Goal: Task Accomplishment & Management: Manage account settings

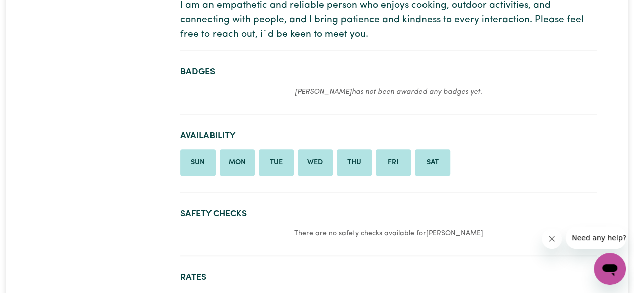
scroll to position [344, 0]
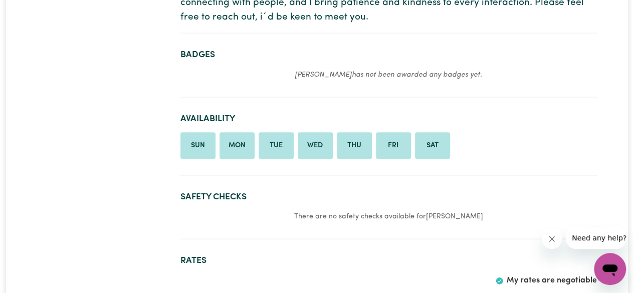
click at [201, 140] on li "Sun" at bounding box center [197, 145] width 35 height 27
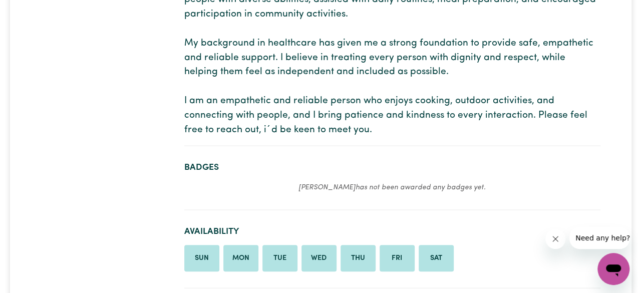
scroll to position [0, 0]
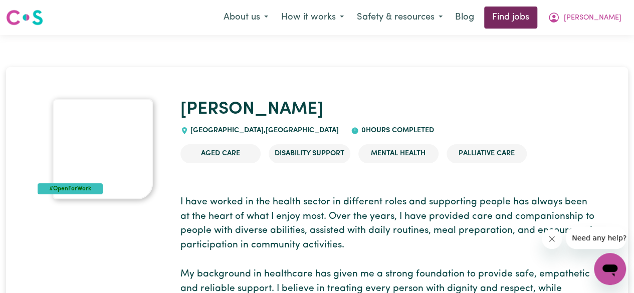
click at [537, 9] on link "Find jobs" at bounding box center [510, 18] width 53 height 22
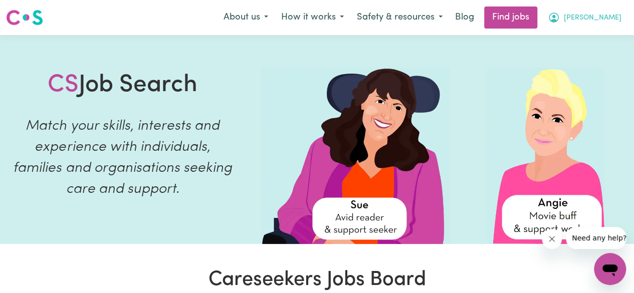
click at [610, 19] on span "[PERSON_NAME]" at bounding box center [593, 18] width 58 height 11
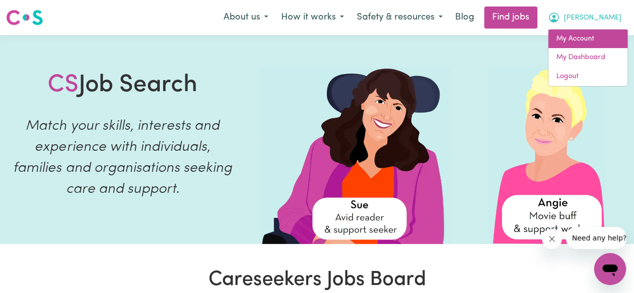
click at [602, 46] on link "My Account" at bounding box center [587, 39] width 79 height 19
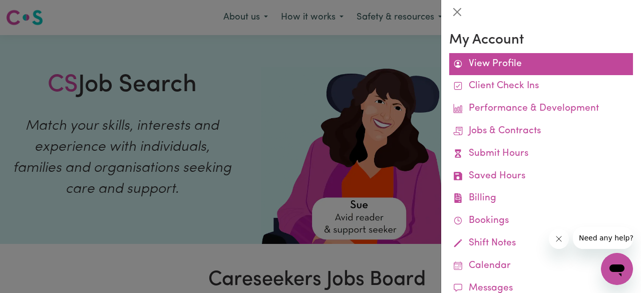
click at [530, 69] on link "View Profile" at bounding box center [541, 64] width 184 height 23
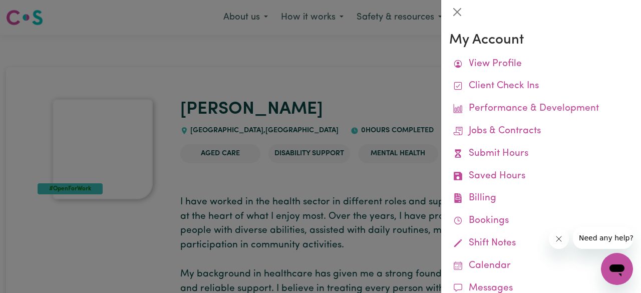
click at [256, 180] on div at bounding box center [320, 146] width 641 height 293
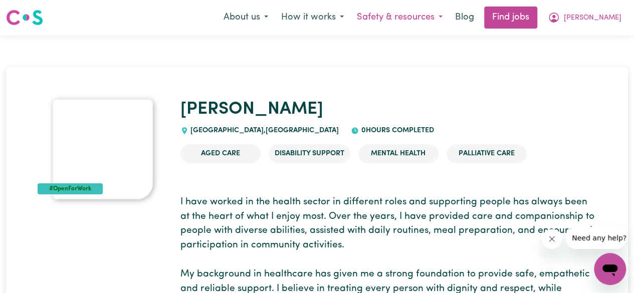
click at [423, 11] on button "Safety & resources" at bounding box center [399, 17] width 99 height 21
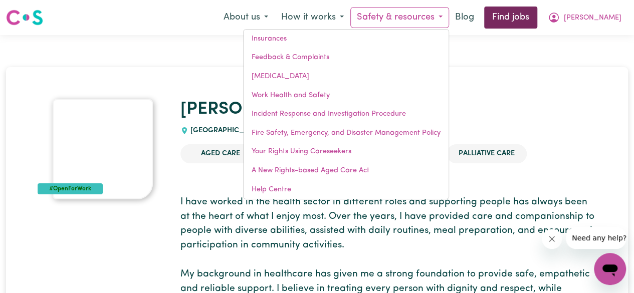
click at [537, 19] on link "Find jobs" at bounding box center [510, 18] width 53 height 22
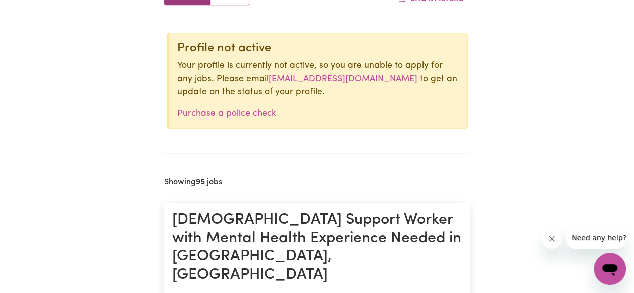
scroll to position [357, 0]
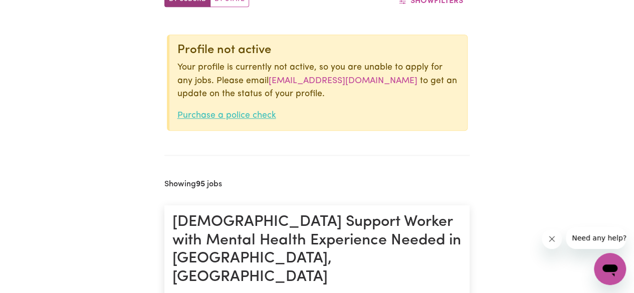
click at [222, 112] on link "Purchase a police check" at bounding box center [226, 115] width 99 height 9
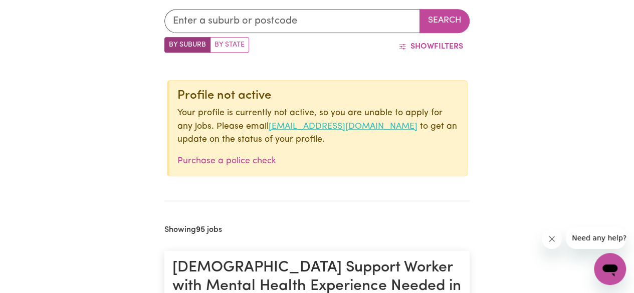
scroll to position [310, 0]
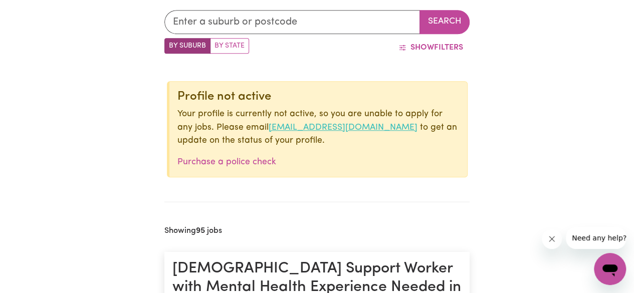
click at [333, 126] on link "onboarding@careseekers.com.au" at bounding box center [343, 127] width 149 height 9
click at [199, 124] on p "Your profile is currently not active, so you are unable to apply for any jobs. …" at bounding box center [318, 128] width 282 height 40
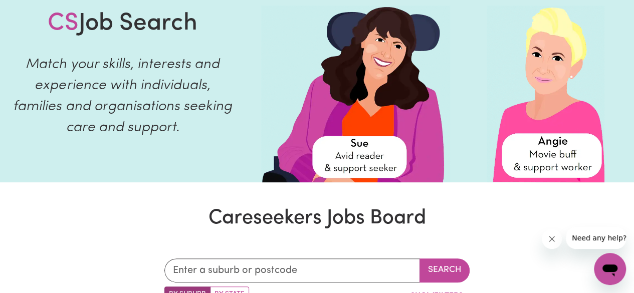
scroll to position [0, 0]
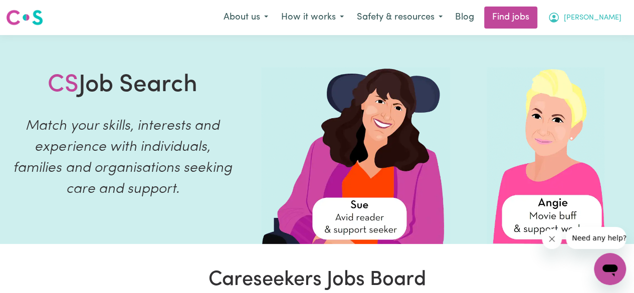
click at [608, 18] on span "[PERSON_NAME]" at bounding box center [593, 18] width 58 height 11
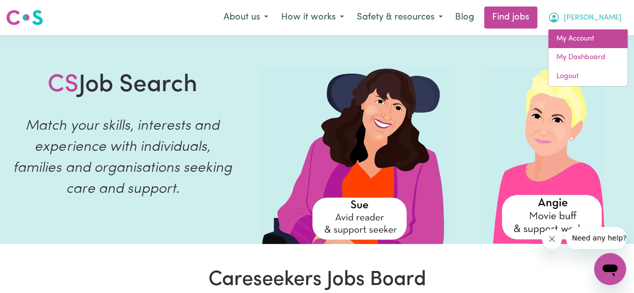
click at [591, 42] on link "My Account" at bounding box center [587, 39] width 79 height 19
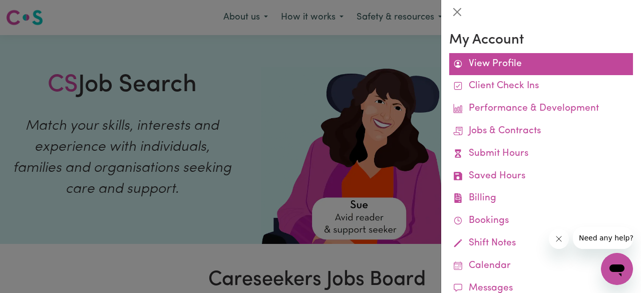
click at [521, 60] on link "View Profile" at bounding box center [541, 64] width 184 height 23
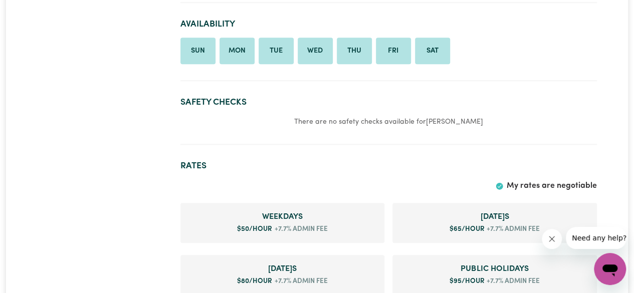
scroll to position [493, 0]
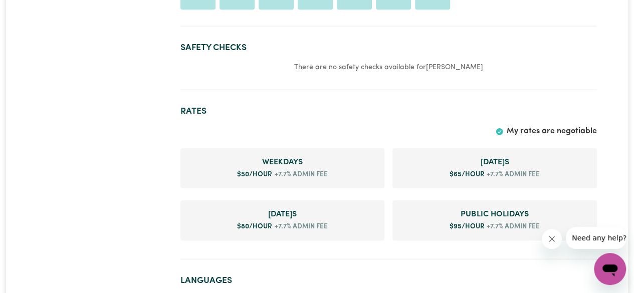
click at [189, 112] on h2 "Rates" at bounding box center [388, 111] width 416 height 11
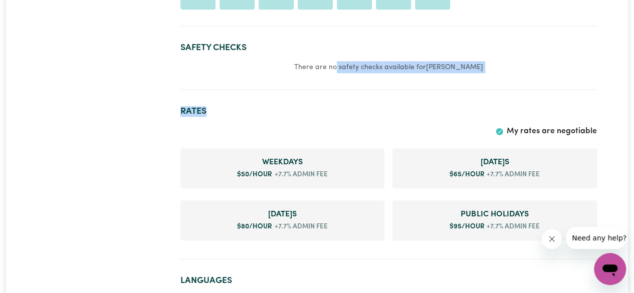
drag, startPoint x: 189, startPoint y: 112, endPoint x: 363, endPoint y: 62, distance: 180.8
click at [363, 62] on p "There are no safety checks available for Rocio" at bounding box center [388, 67] width 416 height 12
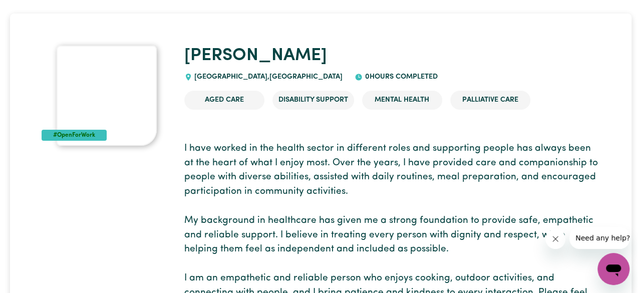
scroll to position [0, 0]
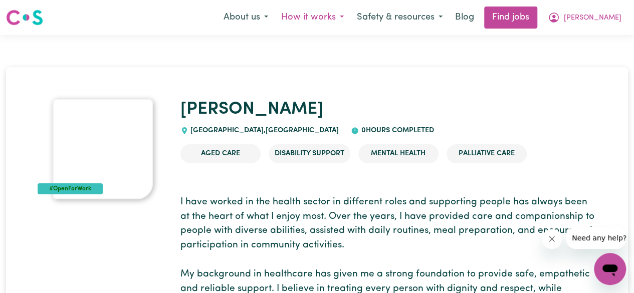
click at [335, 13] on button "How it works" at bounding box center [313, 17] width 76 height 21
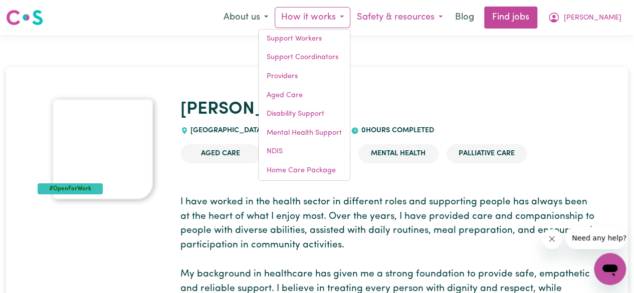
click at [449, 16] on button "Safety & resources" at bounding box center [399, 17] width 99 height 21
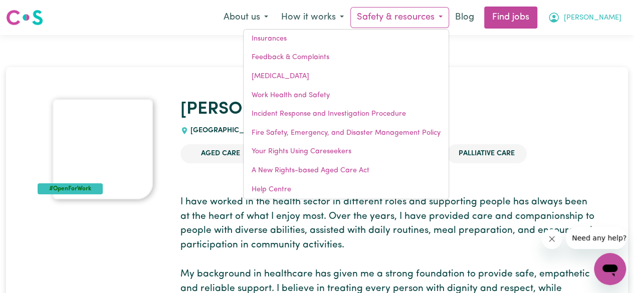
click at [612, 16] on span "[PERSON_NAME]" at bounding box center [593, 18] width 58 height 11
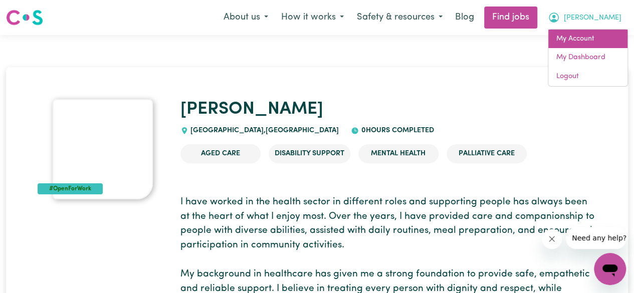
click at [596, 33] on link "My Account" at bounding box center [587, 39] width 79 height 19
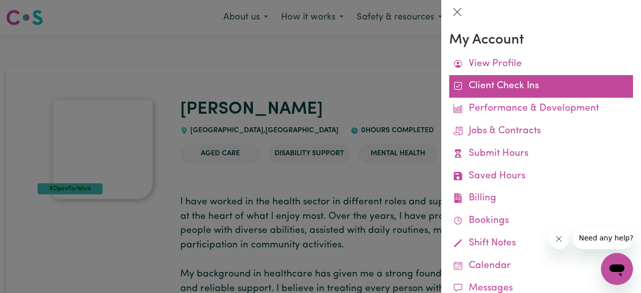
click at [480, 87] on link "Client Check Ins" at bounding box center [541, 86] width 184 height 23
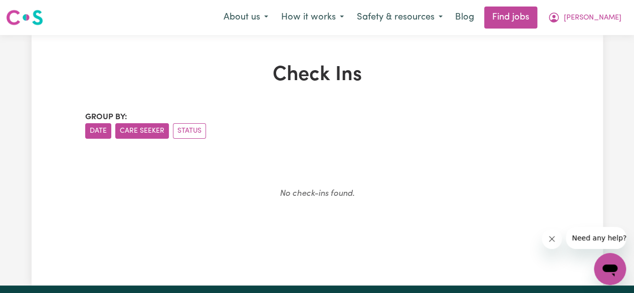
click at [143, 136] on button "Care Seeker" at bounding box center [142, 131] width 54 height 16
click at [170, 134] on ul "Date Care Seeker Status" at bounding box center [317, 131] width 464 height 16
click at [560, 16] on icon "My Account" at bounding box center [554, 18] width 12 height 12
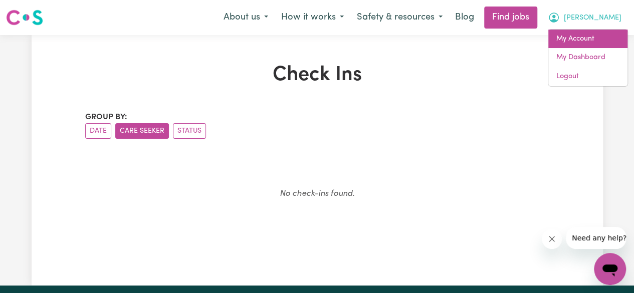
click at [583, 30] on link "My Account" at bounding box center [587, 39] width 79 height 19
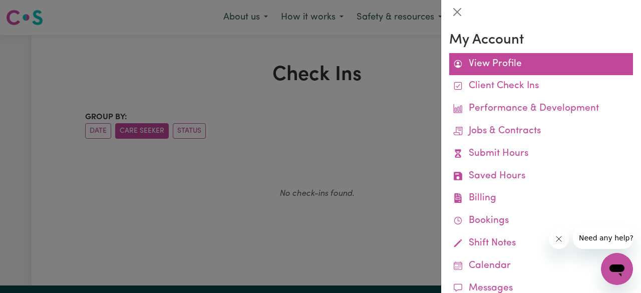
click at [517, 69] on link "View Profile" at bounding box center [541, 64] width 184 height 23
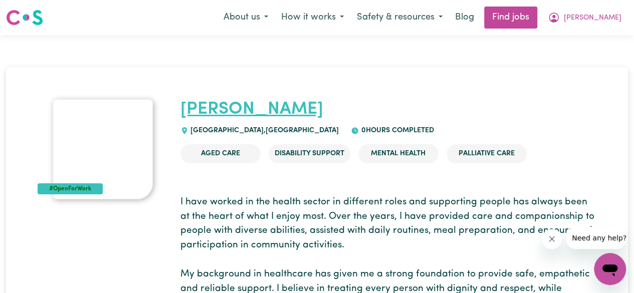
click at [205, 105] on link "[PERSON_NAME]" at bounding box center [251, 110] width 143 height 18
click at [205, 110] on link "[PERSON_NAME]" at bounding box center [251, 110] width 143 height 18
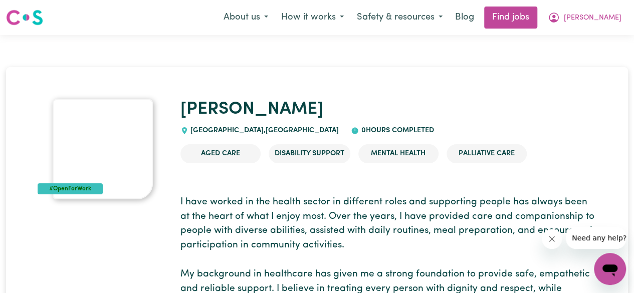
click at [85, 143] on img at bounding box center [103, 149] width 100 height 100
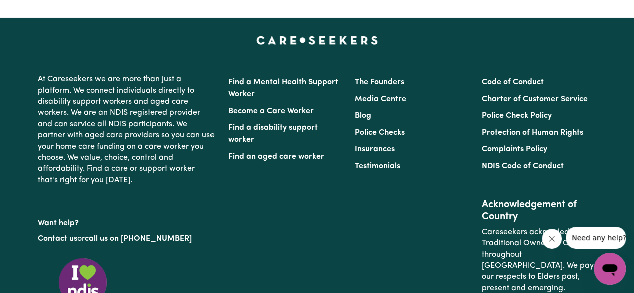
scroll to position [1949, 0]
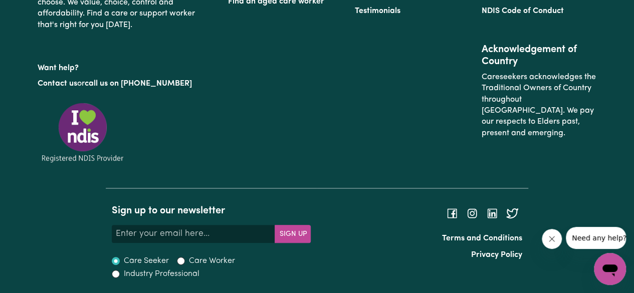
click at [175, 264] on div "Care Seeker Care Worker Industry Professional" at bounding box center [211, 268] width 199 height 26
click at [178, 264] on input "Care Worker" at bounding box center [181, 261] width 8 height 8
radio input "true"
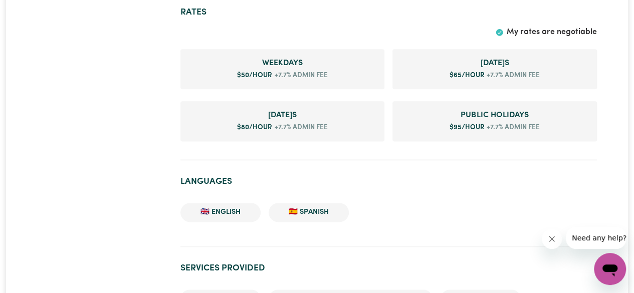
scroll to position [592, 0]
